Goal: Find specific page/section: Find specific page/section

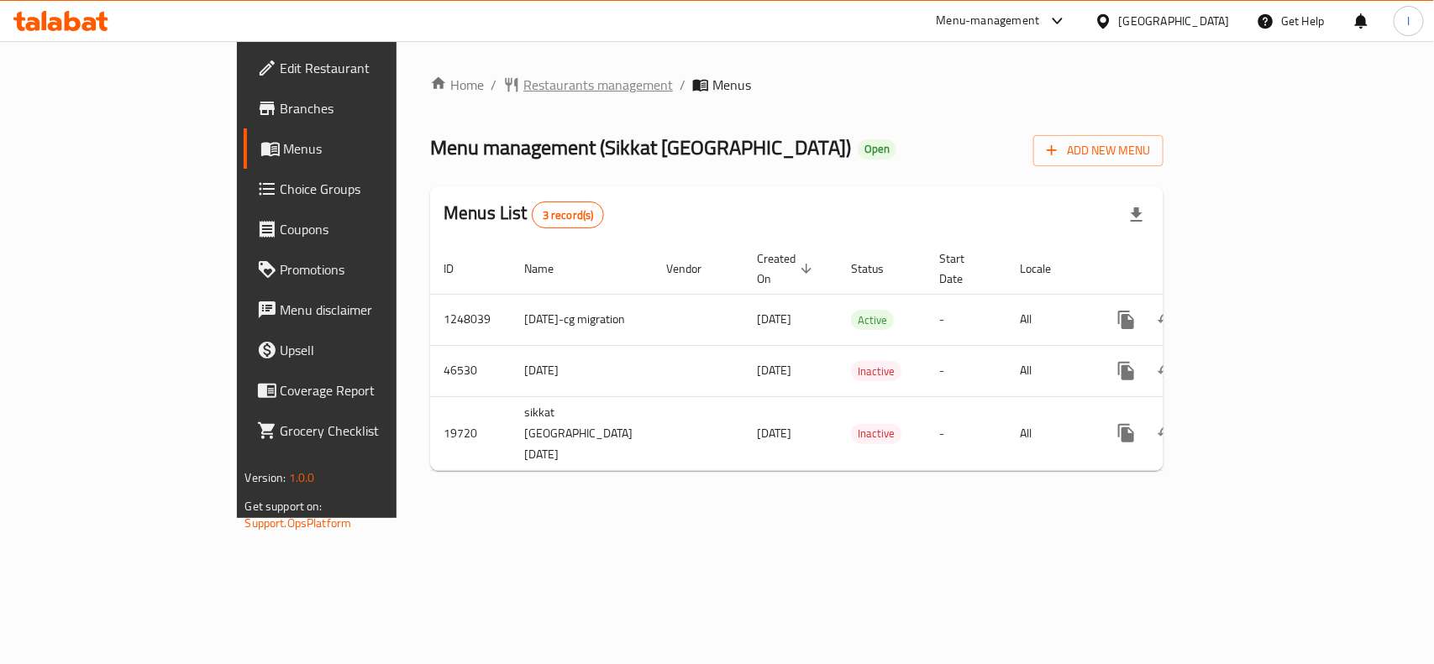
click at [523, 78] on span "Restaurants management" at bounding box center [598, 85] width 150 height 20
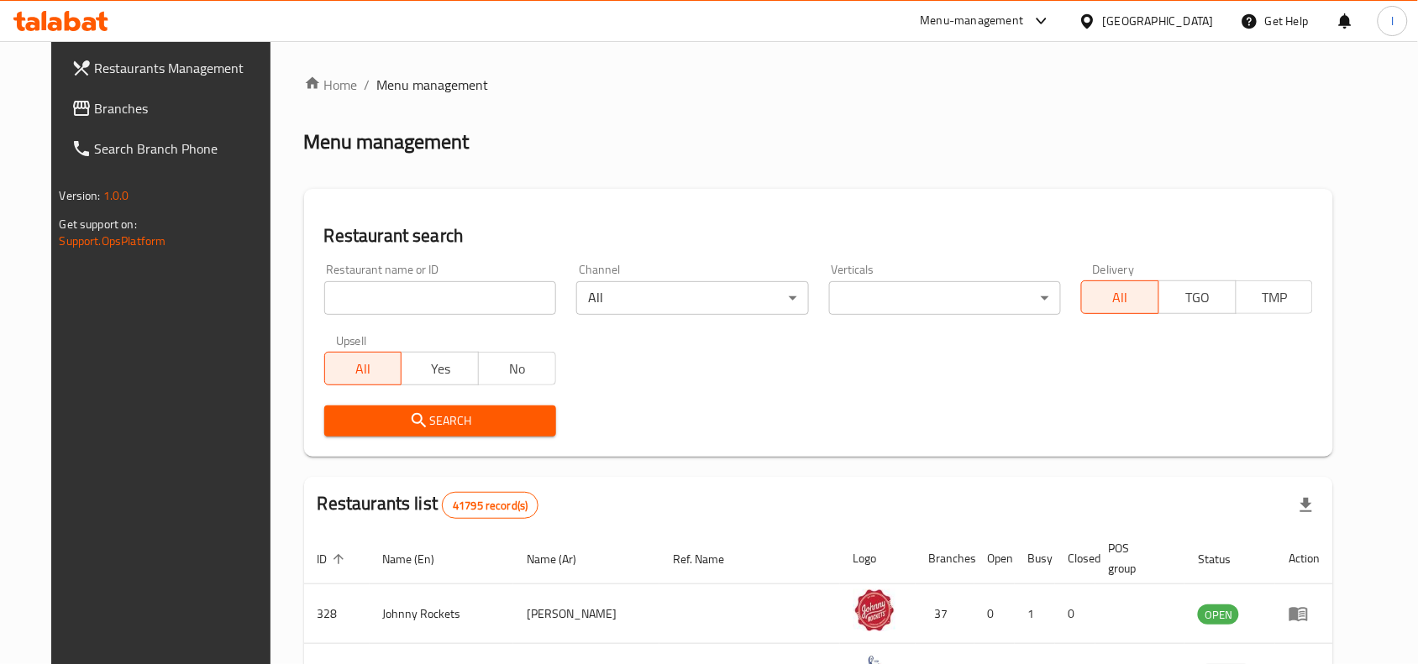
click at [332, 292] on input "search" at bounding box center [440, 298] width 232 height 34
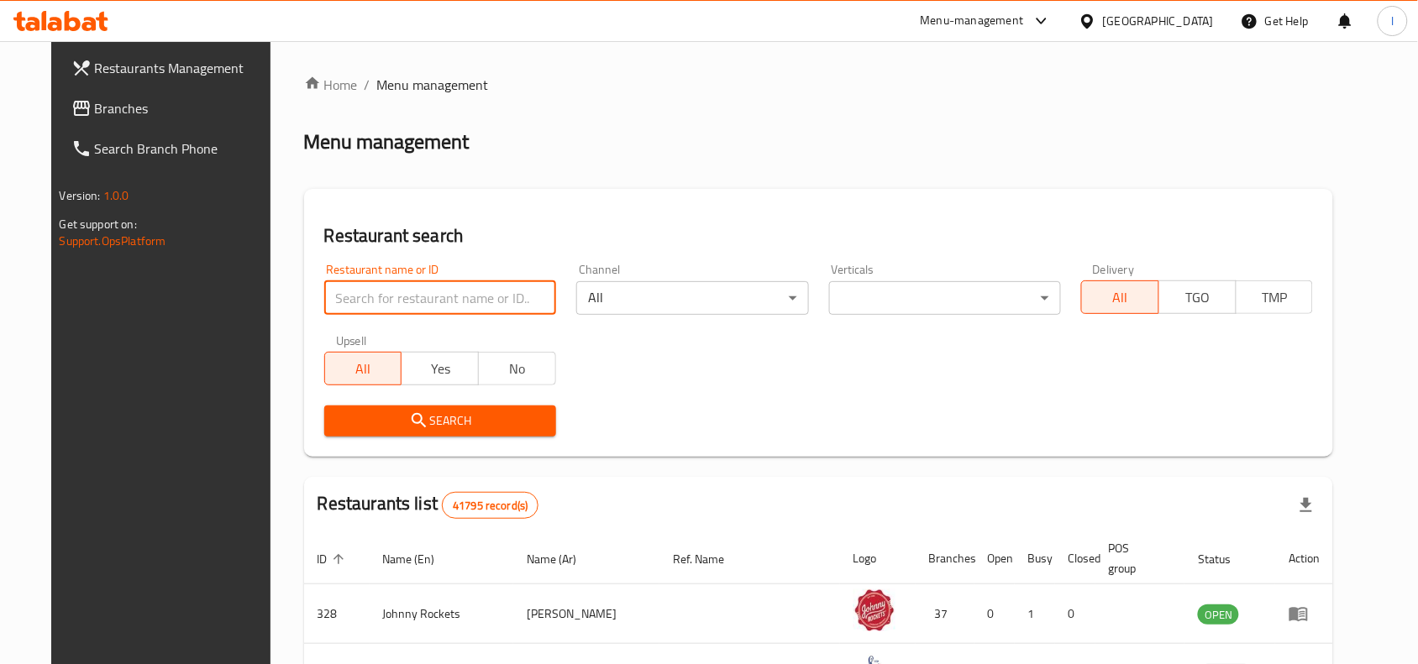
paste input "8991"
type input "8991"
click button "Search" at bounding box center [440, 421] width 232 height 31
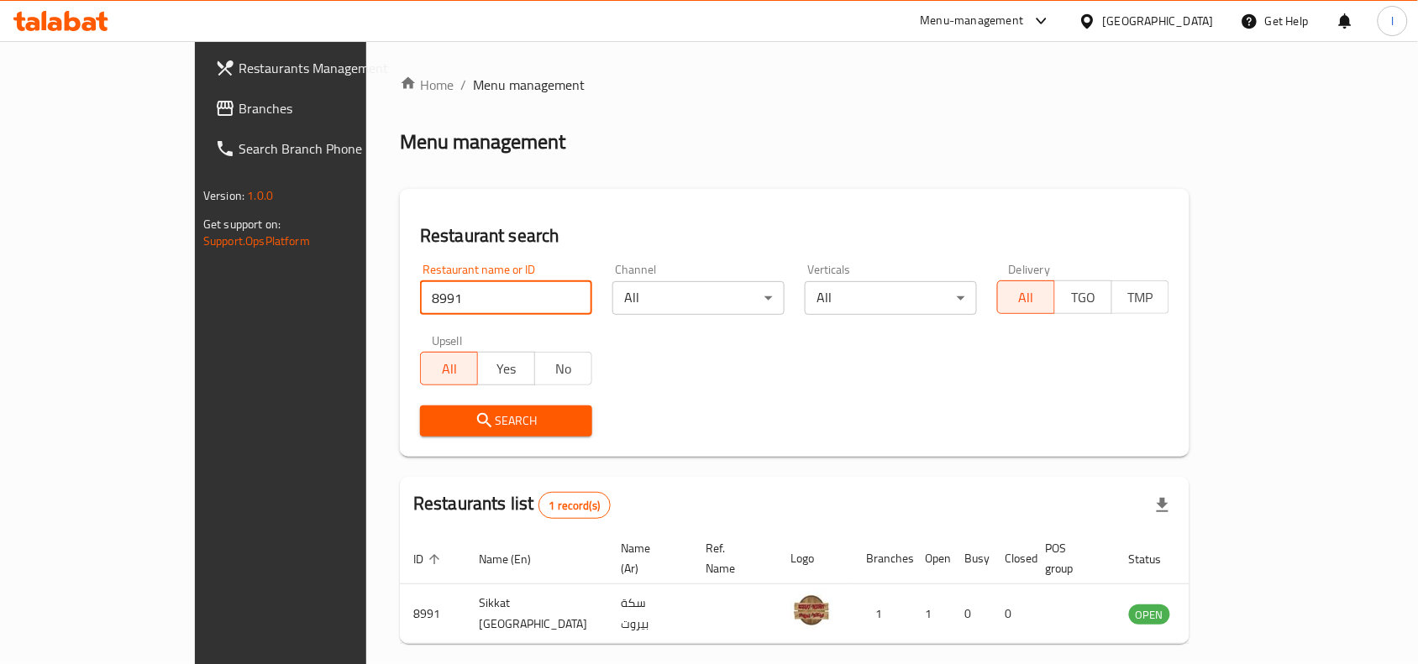
click at [239, 98] on span "Branches" at bounding box center [329, 108] width 180 height 20
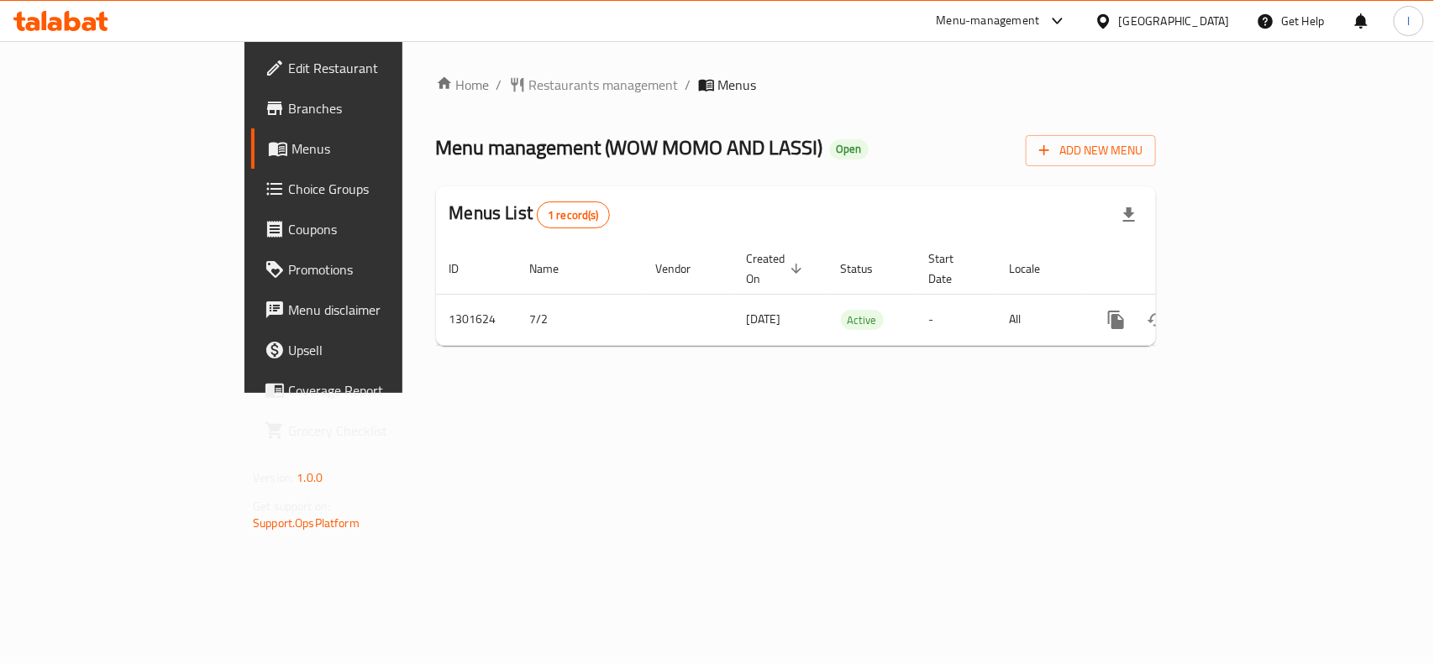
click at [463, 107] on div "Home / Restaurants management / Menus Menu management ( WOW MOMO AND LASSI ) Op…" at bounding box center [796, 217] width 720 height 285
click at [529, 76] on span "Restaurants management" at bounding box center [604, 85] width 150 height 20
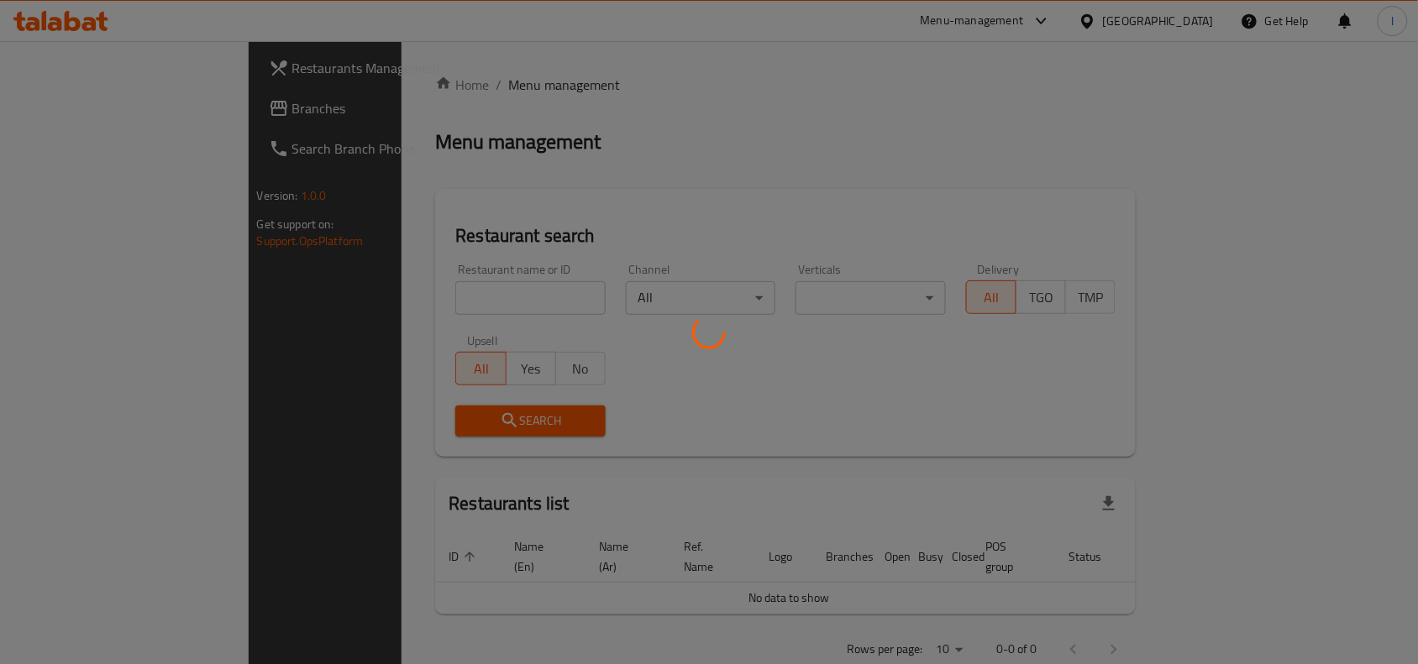
click at [374, 291] on div at bounding box center [709, 332] width 1418 height 664
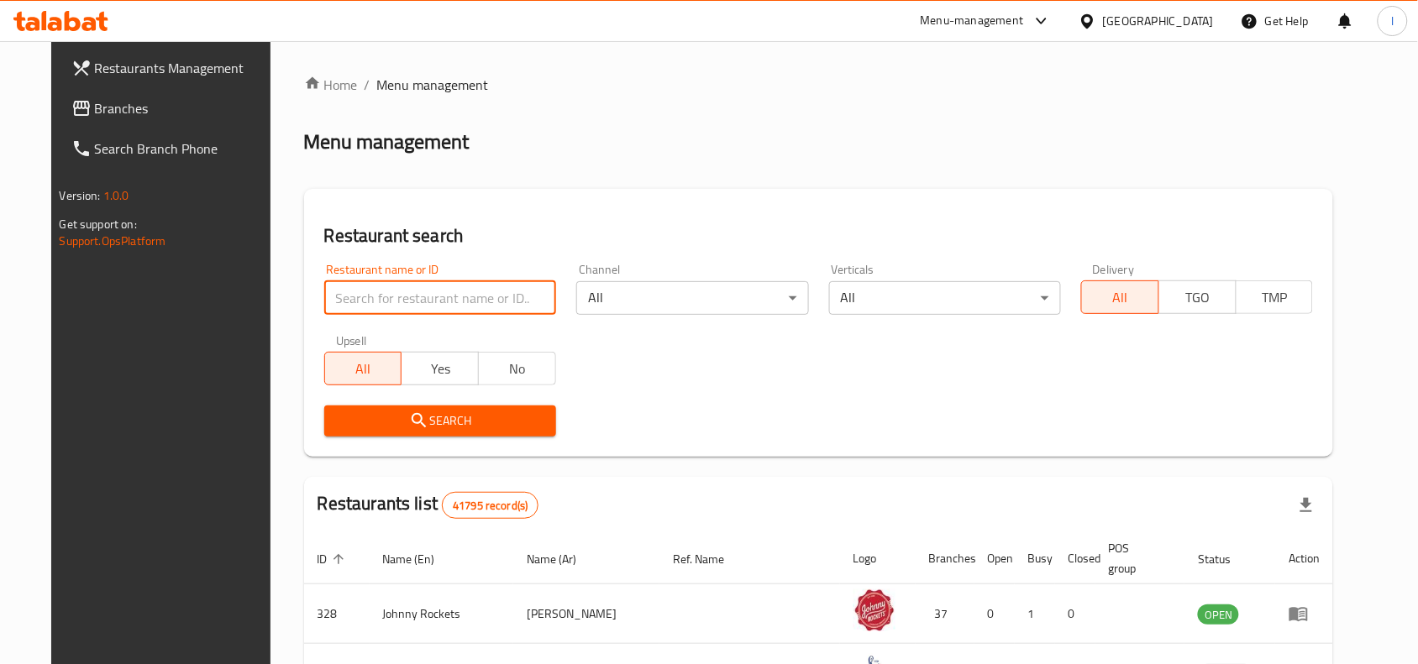
click at [332, 301] on input "search" at bounding box center [440, 298] width 232 height 34
paste input "701518"
type input "701518"
click at [409, 417] on icon "submit" at bounding box center [419, 421] width 20 height 20
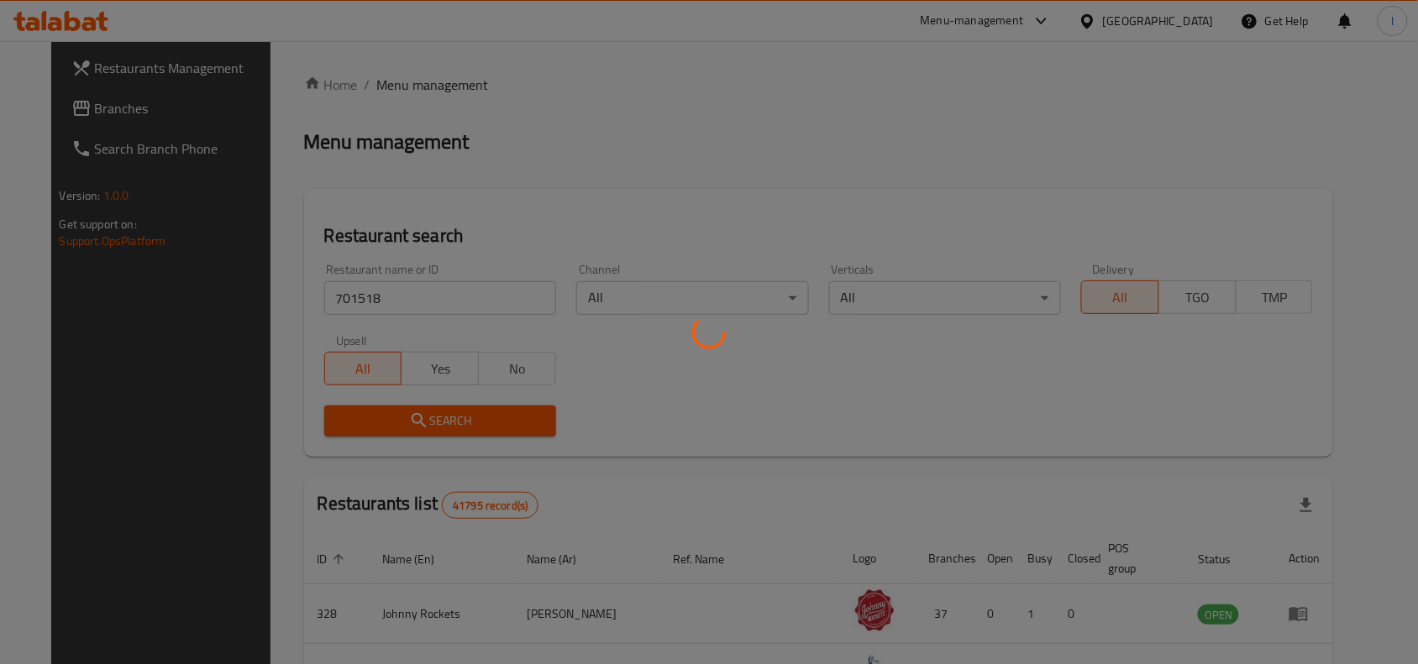
click at [396, 416] on div at bounding box center [709, 332] width 1418 height 664
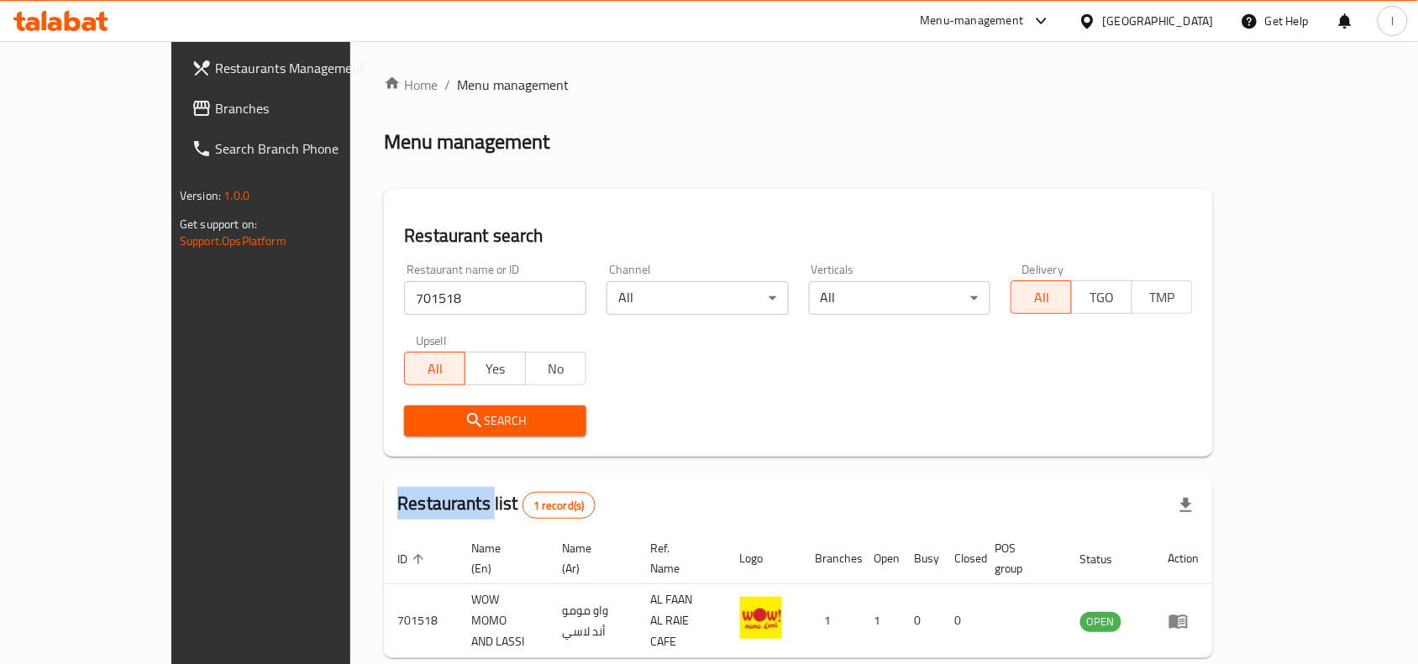
click at [215, 108] on span "Branches" at bounding box center [305, 108] width 180 height 20
